Goal: Information Seeking & Learning: Learn about a topic

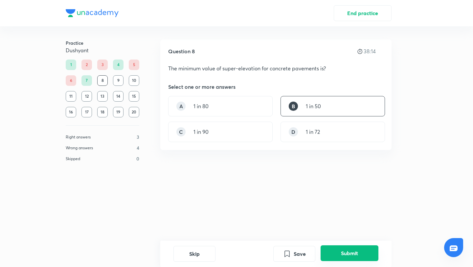
click at [345, 258] on button "Submit" at bounding box center [349, 253] width 58 height 16
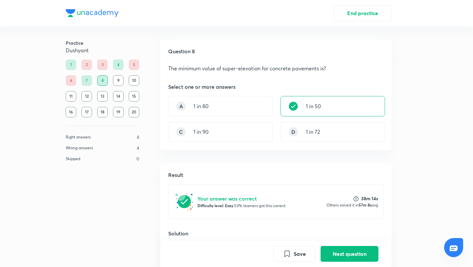
scroll to position [121, 0]
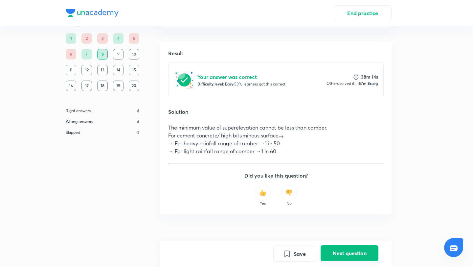
click at [357, 254] on button "Next question" at bounding box center [349, 253] width 58 height 16
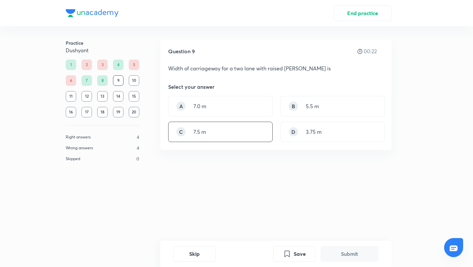
click at [224, 134] on div "C 7.5 m" at bounding box center [220, 131] width 104 height 20
click at [343, 253] on button "Submit" at bounding box center [349, 253] width 58 height 16
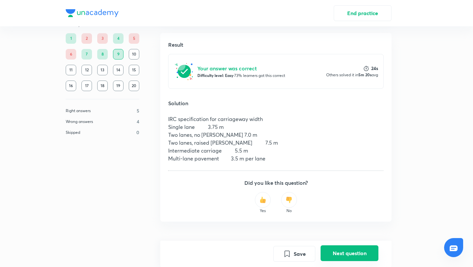
click at [343, 253] on button "Next question" at bounding box center [349, 253] width 58 height 16
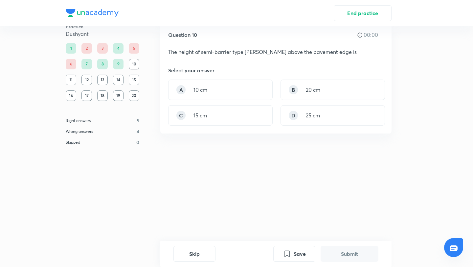
scroll to position [0, 0]
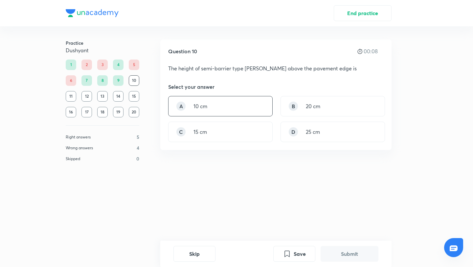
click at [234, 98] on div "A 10 cm" at bounding box center [220, 106] width 104 height 20
click at [341, 253] on button "Submit" at bounding box center [349, 253] width 58 height 16
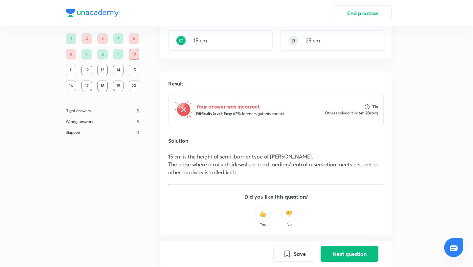
scroll to position [112, 0]
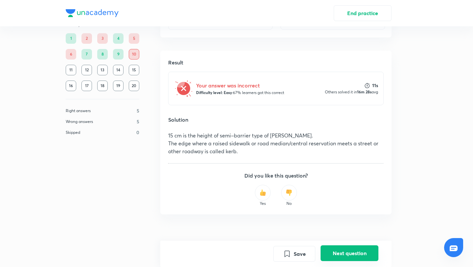
click at [352, 250] on button "Next question" at bounding box center [349, 253] width 58 height 16
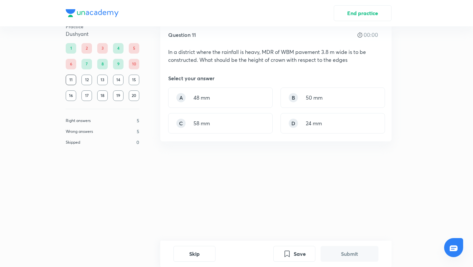
scroll to position [0, 0]
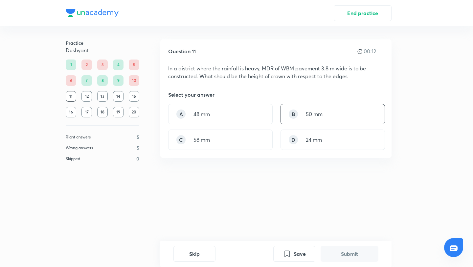
click at [325, 112] on div "B 50 mm" at bounding box center [332, 114] width 104 height 20
click at [341, 254] on button "Submit" at bounding box center [349, 253] width 58 height 16
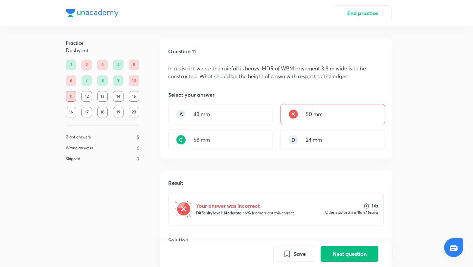
scroll to position [133, 0]
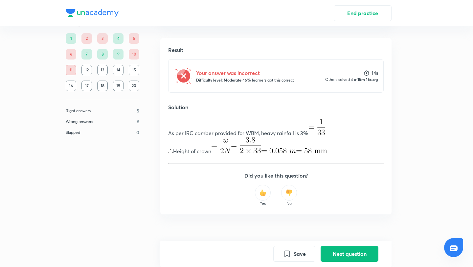
click at [350, 262] on div "Save Next question" at bounding box center [275, 253] width 231 height 26
click at [351, 250] on button "Next question" at bounding box center [349, 253] width 58 height 16
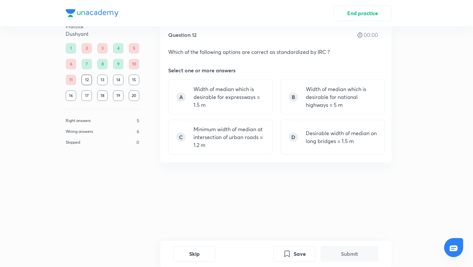
scroll to position [0, 0]
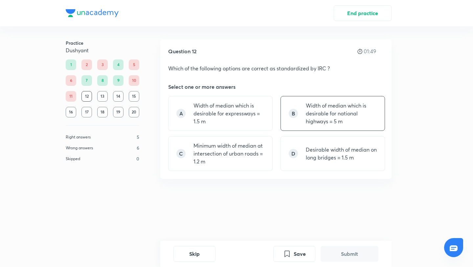
click at [353, 117] on p "Width of median which is desirable for national highways = 5 m" at bounding box center [341, 113] width 71 height 24
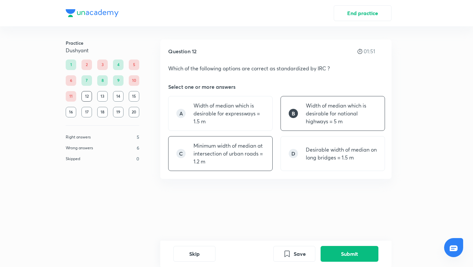
click at [213, 160] on p "Minimum width of median at intersection of urban roads = 1.2 m" at bounding box center [228, 153] width 71 height 24
click at [333, 260] on button "Submit" at bounding box center [349, 253] width 58 height 16
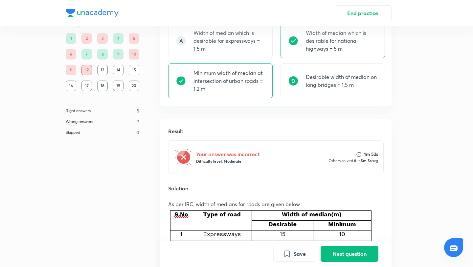
scroll to position [200, 0]
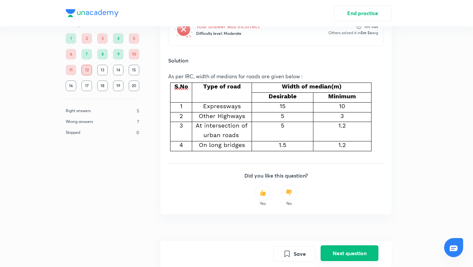
click at [350, 251] on button "Next question" at bounding box center [349, 253] width 58 height 16
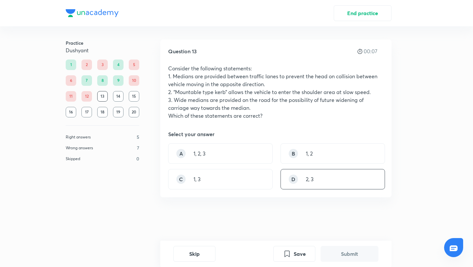
click at [325, 183] on div "D 2, 3" at bounding box center [332, 179] width 104 height 20
click at [352, 254] on button "Submit" at bounding box center [349, 253] width 58 height 16
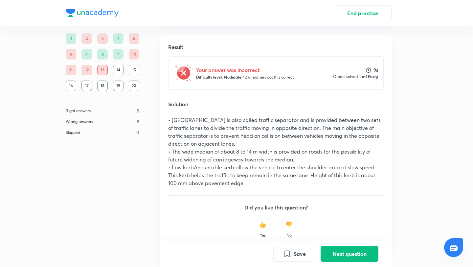
scroll to position [172, 0]
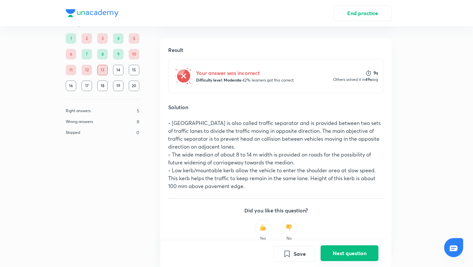
click at [357, 258] on button "Next question" at bounding box center [349, 253] width 58 height 16
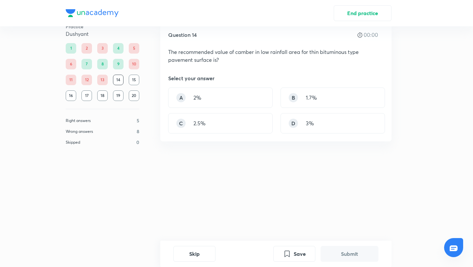
scroll to position [0, 0]
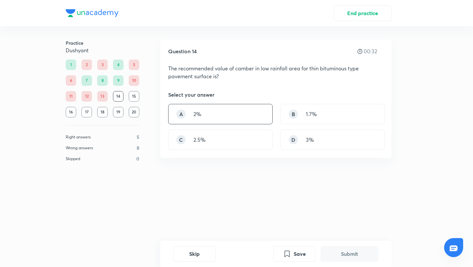
click at [236, 113] on div "A 2%" at bounding box center [220, 114] width 104 height 20
click at [345, 256] on button "Submit" at bounding box center [349, 253] width 58 height 16
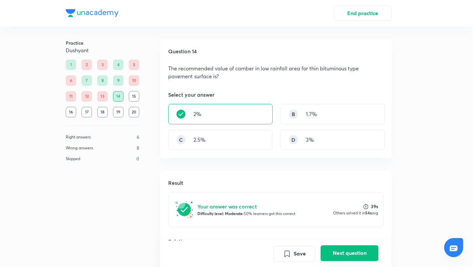
scroll to position [98, 0]
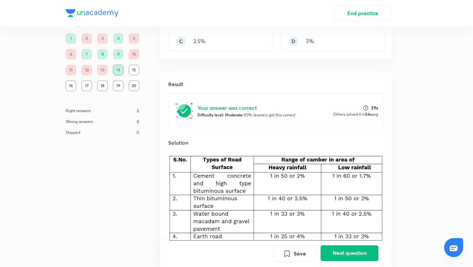
click at [345, 256] on button "Next question" at bounding box center [349, 253] width 58 height 16
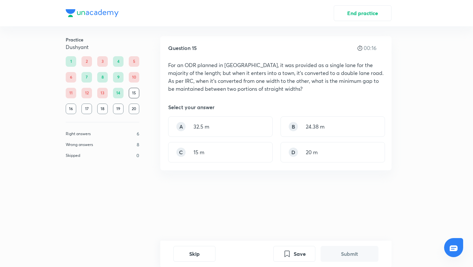
scroll to position [0, 0]
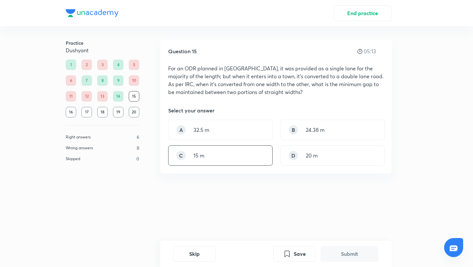
click at [216, 158] on div "C 15 m" at bounding box center [220, 155] width 104 height 20
click at [356, 254] on button "Submit" at bounding box center [349, 253] width 58 height 16
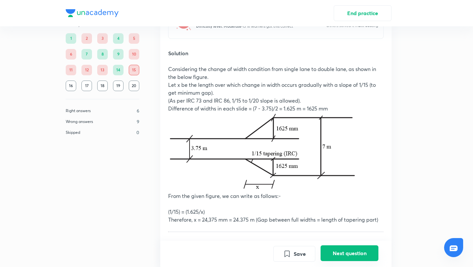
scroll to position [270, 0]
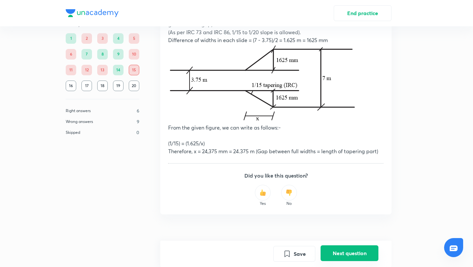
click at [356, 254] on button "Next question" at bounding box center [349, 253] width 58 height 16
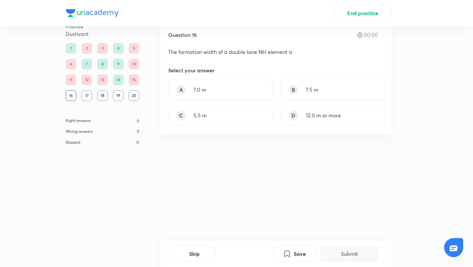
scroll to position [0, 0]
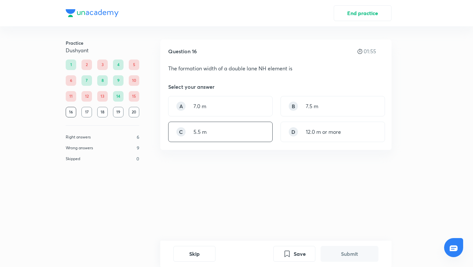
click at [244, 136] on div "C 5.5 m" at bounding box center [220, 131] width 104 height 20
click at [345, 251] on button "Submit" at bounding box center [349, 253] width 58 height 16
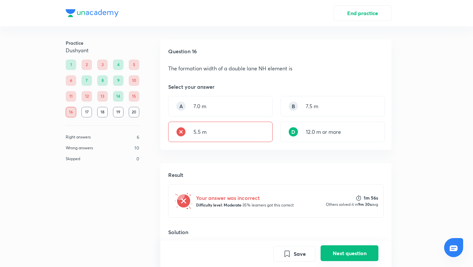
click at [351, 257] on button "Next question" at bounding box center [349, 253] width 58 height 16
